Goal: Task Accomplishment & Management: Manage account settings

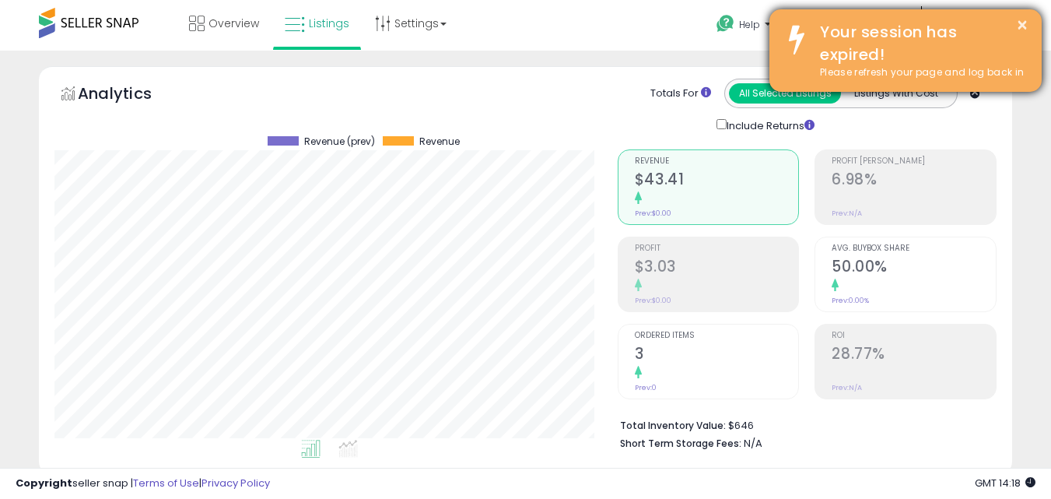
click at [1030, 25] on div "× Your session has expired! Please refresh your page and log back in" at bounding box center [905, 50] width 272 height 82
click at [1016, 22] on button "×" at bounding box center [1022, 25] width 12 height 19
